Goal: Transaction & Acquisition: Book appointment/travel/reservation

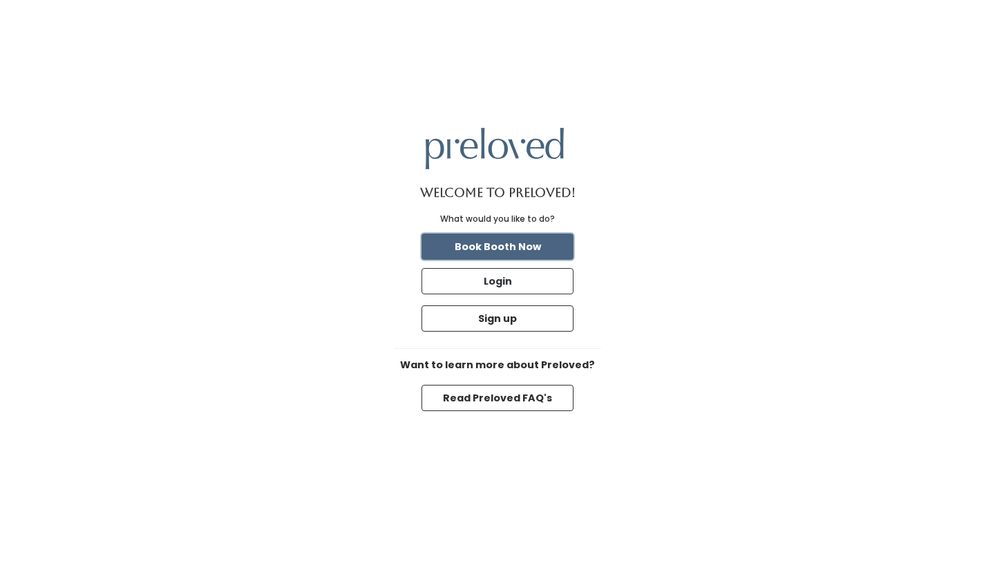
click at [538, 253] on button "Book Booth Now" at bounding box center [498, 247] width 152 height 26
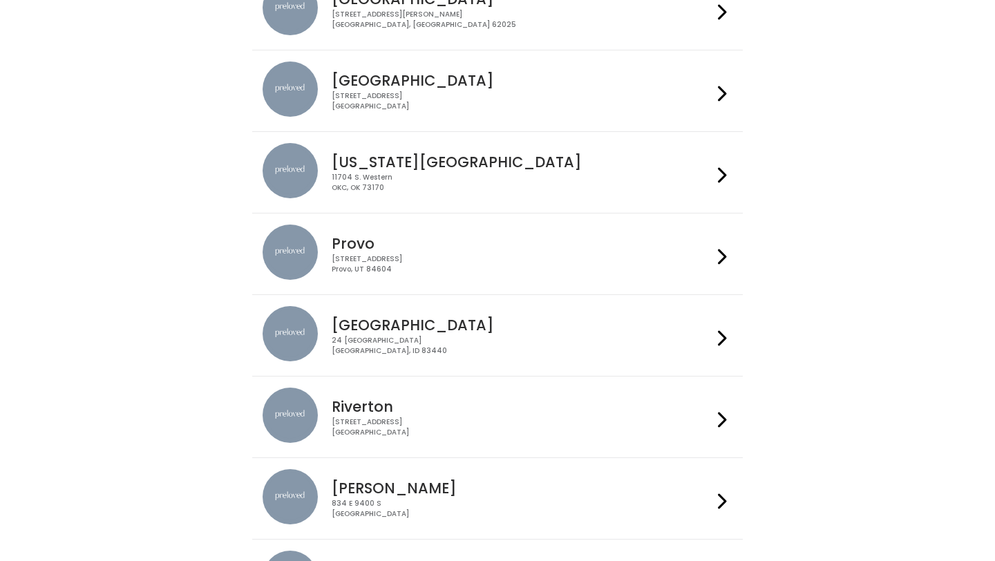
scroll to position [236, 0]
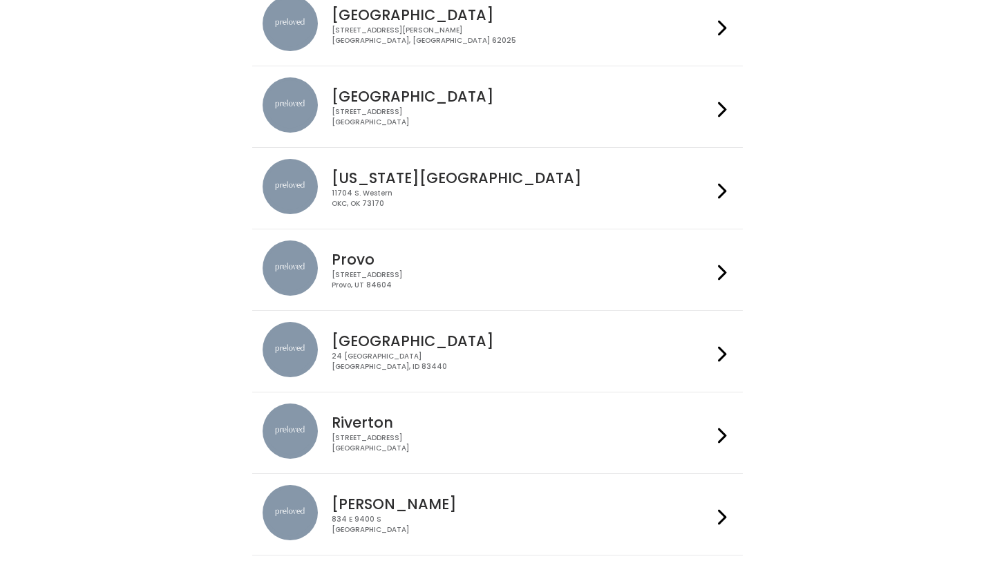
click at [479, 104] on div "Houston 3903 N Braeswood Blvd Houston, TX 77025" at bounding box center [519, 102] width 386 height 50
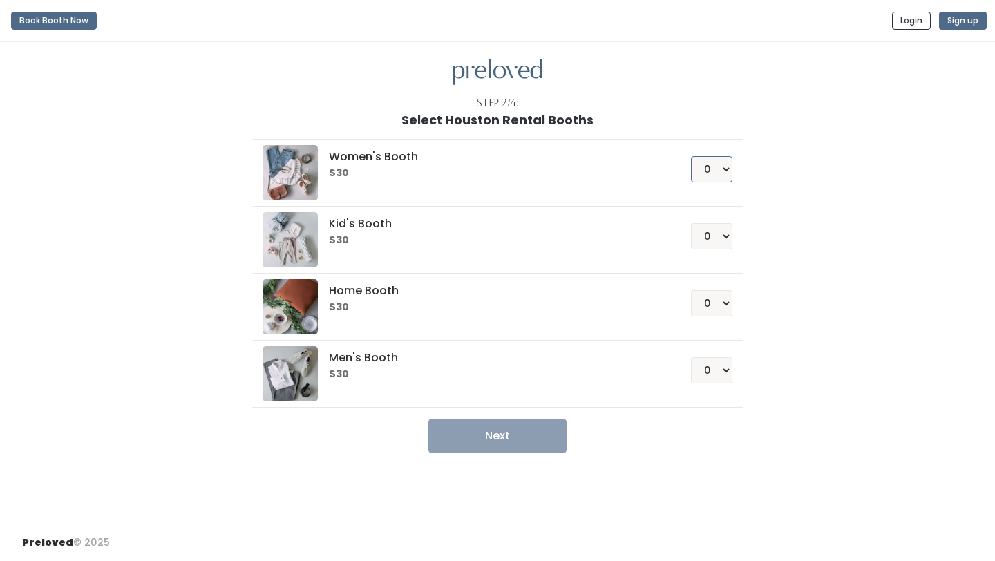
click at [719, 166] on select "0 1 2 3 4" at bounding box center [711, 169] width 41 height 26
select select "1"
click at [691, 156] on select "0 1 2 3 4" at bounding box center [711, 169] width 41 height 26
click at [515, 441] on button "Next" at bounding box center [497, 436] width 138 height 35
